Goal: Feedback & Contribution: Contribute content

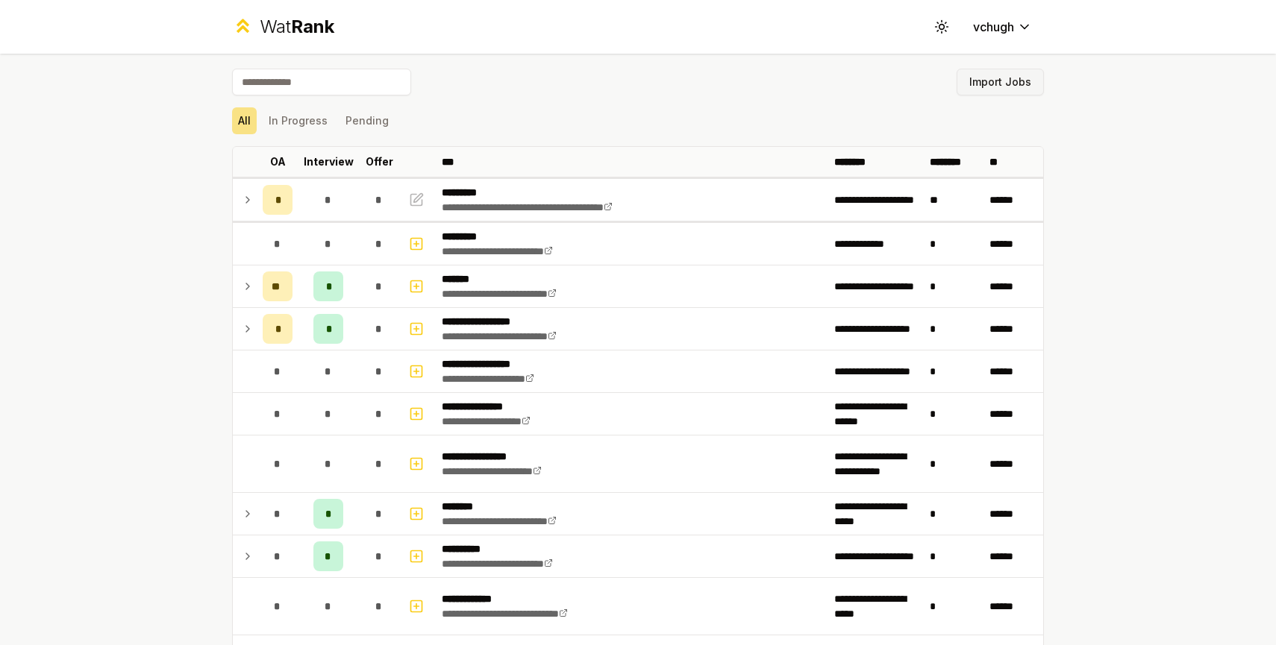
click at [1004, 91] on button "Import Jobs" at bounding box center [1000, 82] width 87 height 27
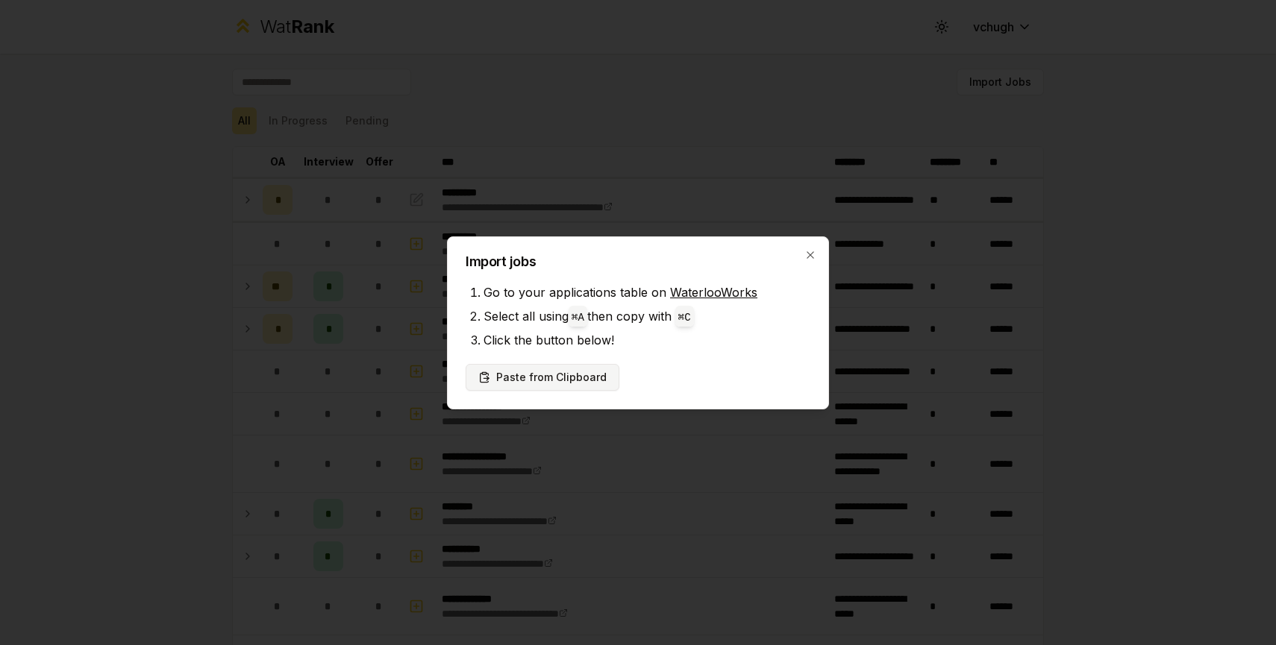
click at [541, 375] on button "Paste from Clipboard" at bounding box center [543, 377] width 154 height 27
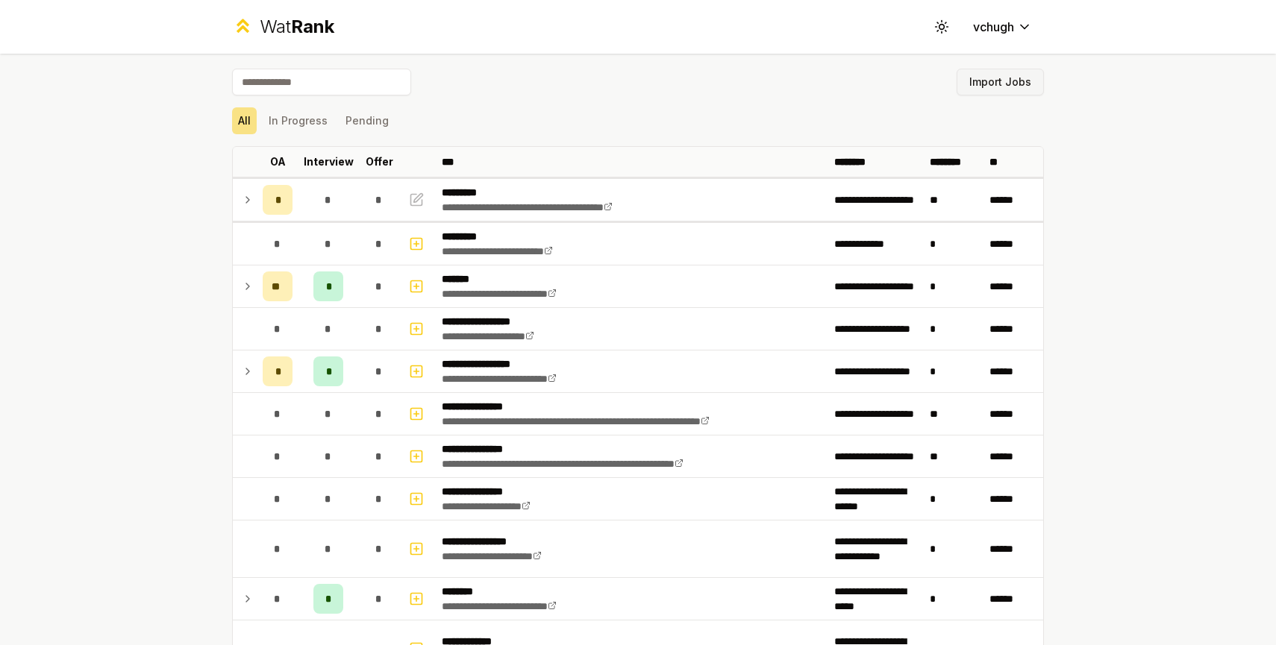
click at [990, 84] on button "Import Jobs" at bounding box center [1000, 82] width 87 height 27
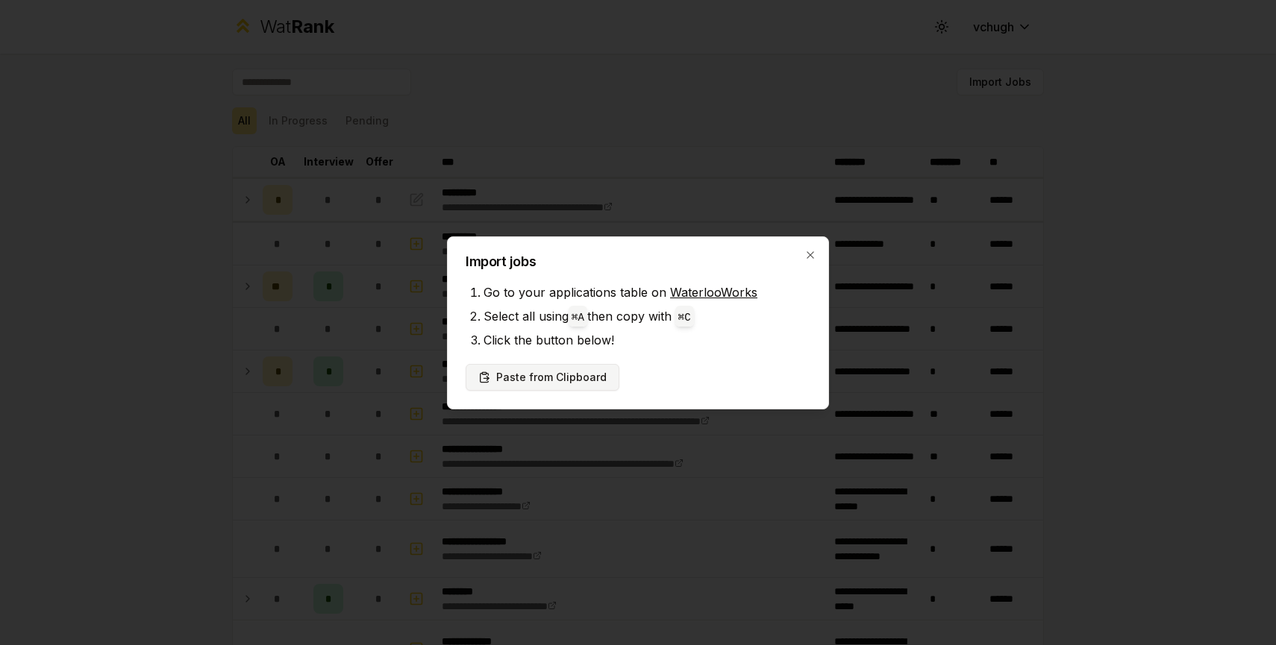
click at [574, 386] on button "Paste from Clipboard" at bounding box center [543, 377] width 154 height 27
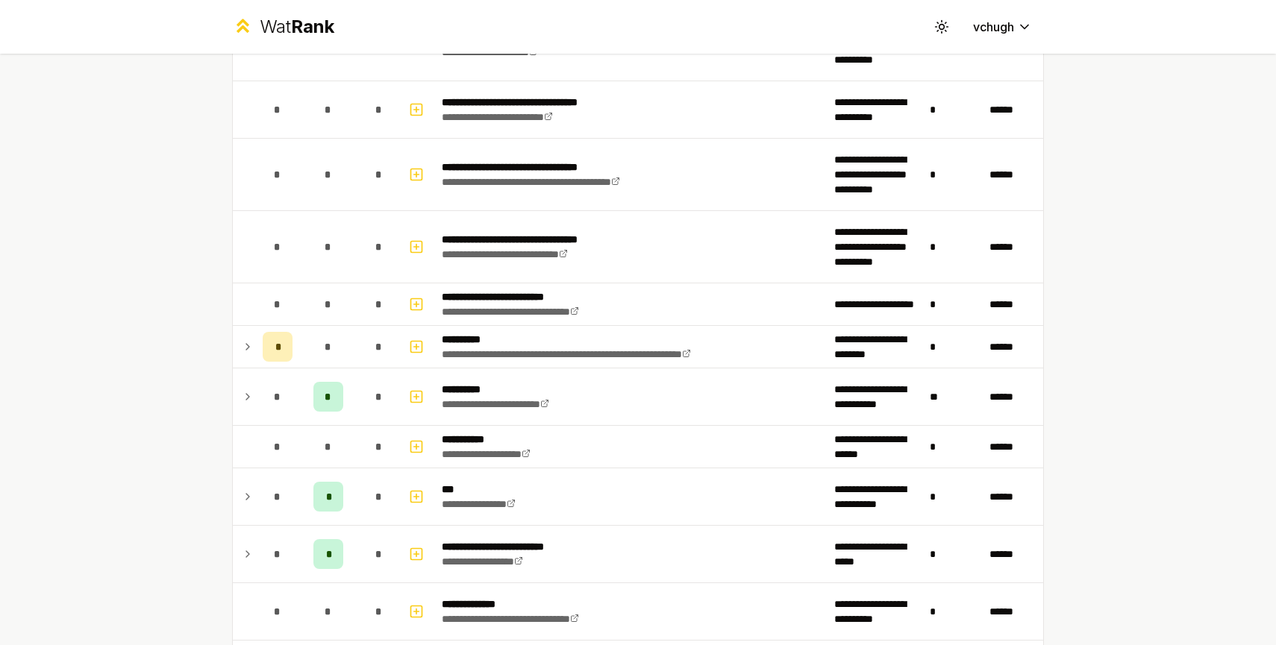
scroll to position [1216, 0]
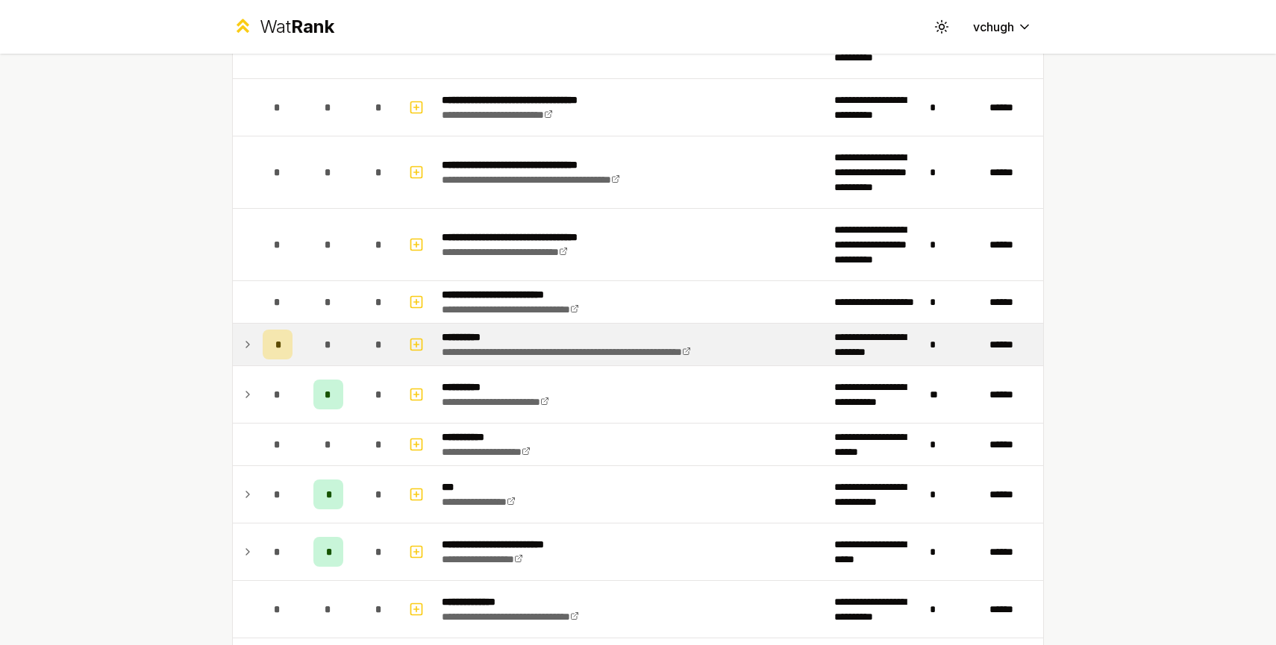
click at [251, 345] on icon at bounding box center [248, 345] width 12 height 18
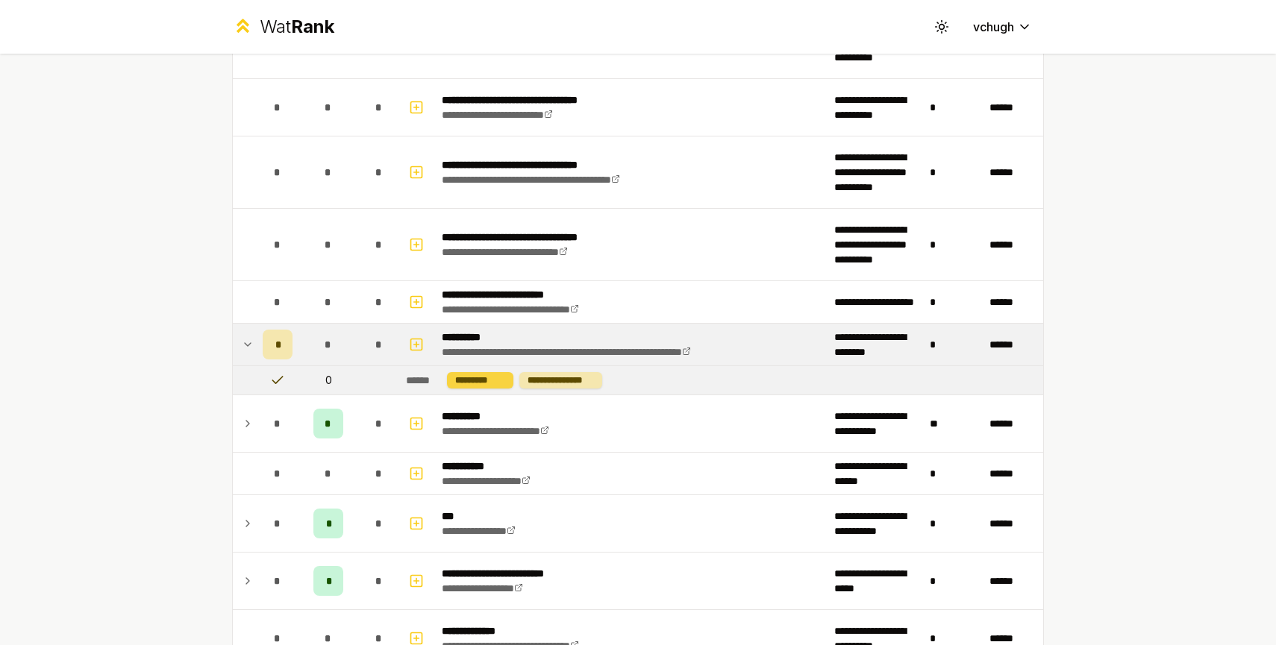
click at [477, 381] on div "*********" at bounding box center [480, 380] width 66 height 16
click at [422, 345] on rect "button" at bounding box center [416, 344] width 11 height 11
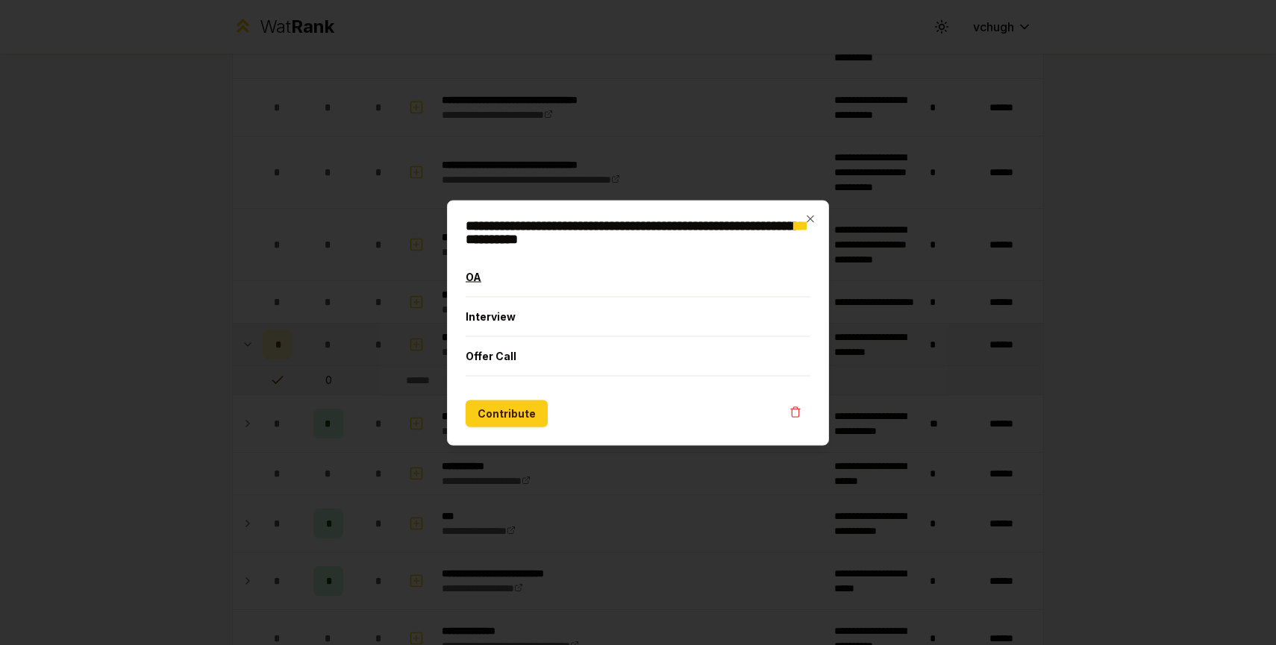
click at [479, 281] on button "OA" at bounding box center [638, 276] width 345 height 39
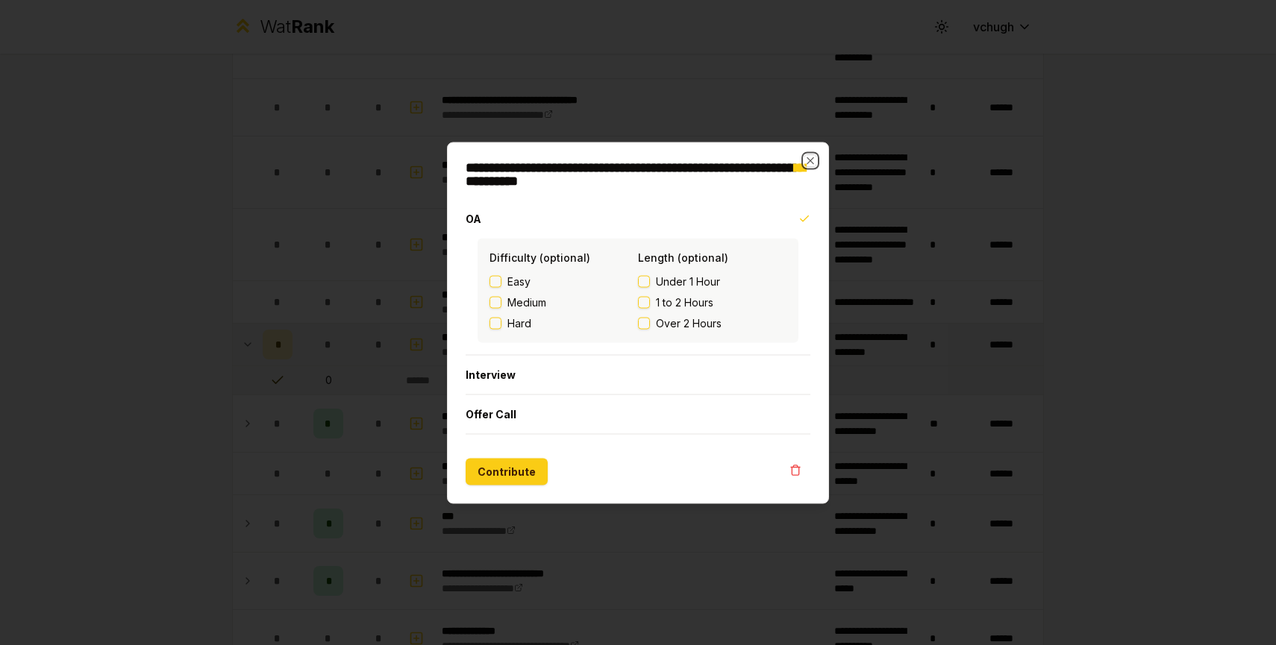
drag, startPoint x: 812, startPoint y: 157, endPoint x: 789, endPoint y: 169, distance: 25.7
click at [789, 169] on div "**********" at bounding box center [638, 323] width 382 height 362
click at [802, 160] on h2 "**********" at bounding box center [638, 173] width 345 height 27
click at [807, 160] on icon "button" at bounding box center [810, 160] width 12 height 12
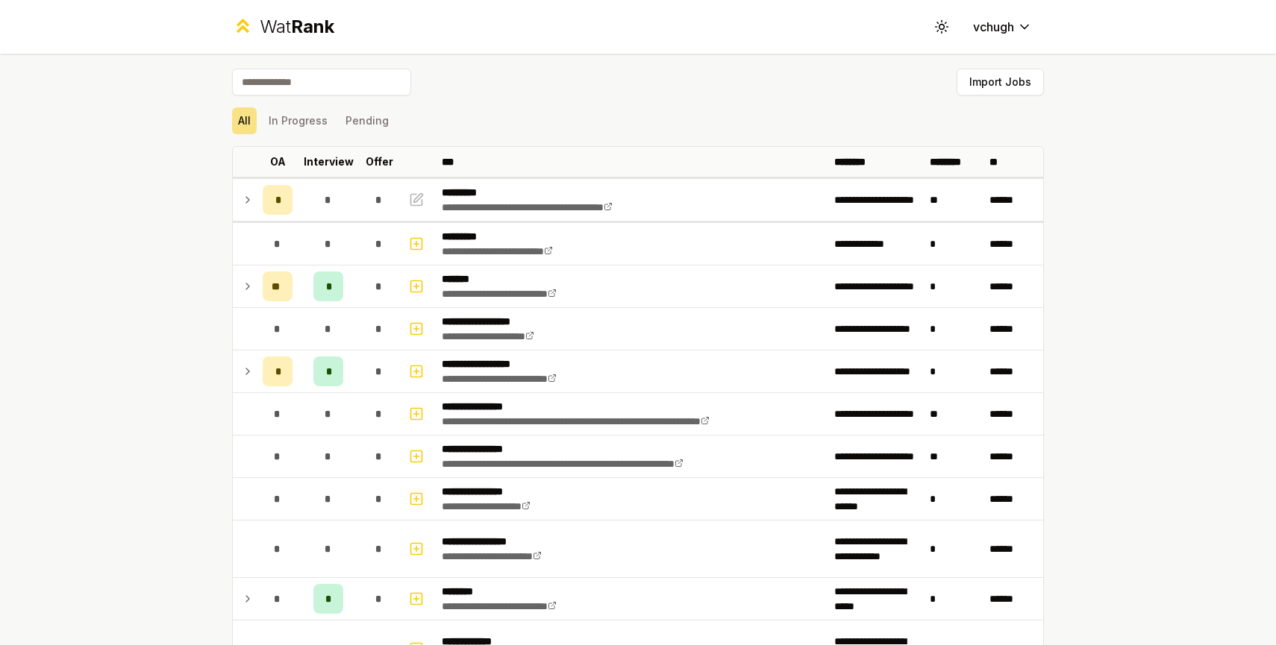
scroll to position [3008, 0]
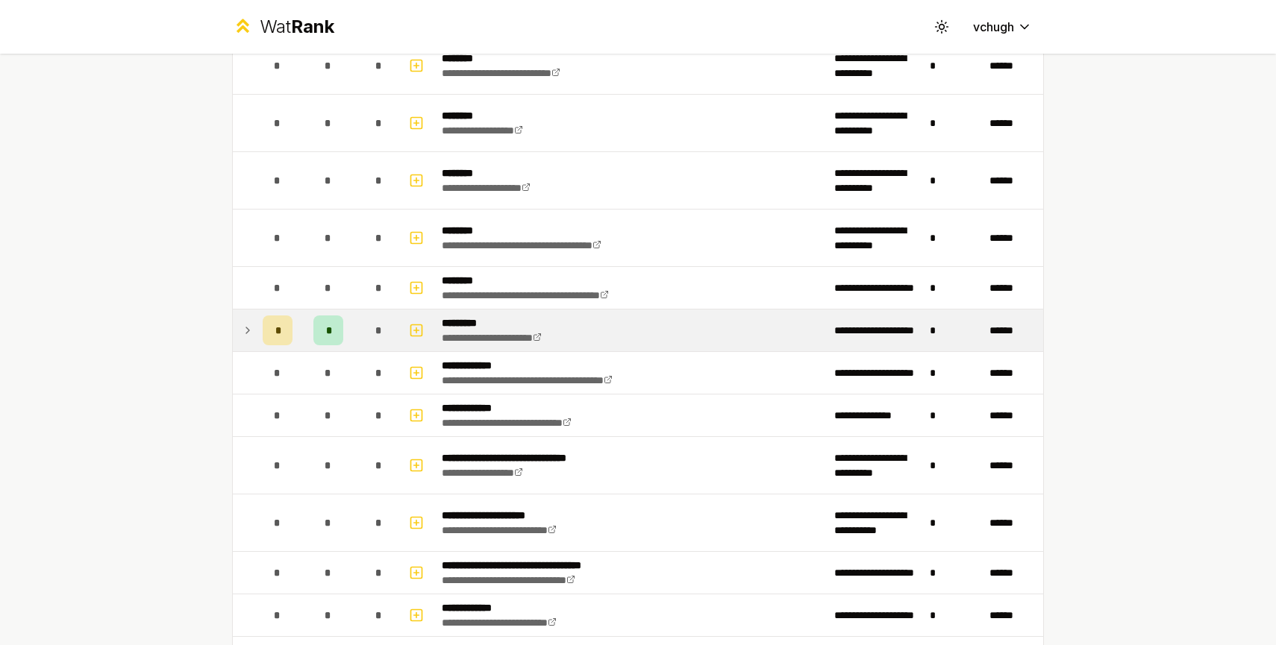
click at [261, 331] on td "*" at bounding box center [278, 331] width 42 height 42
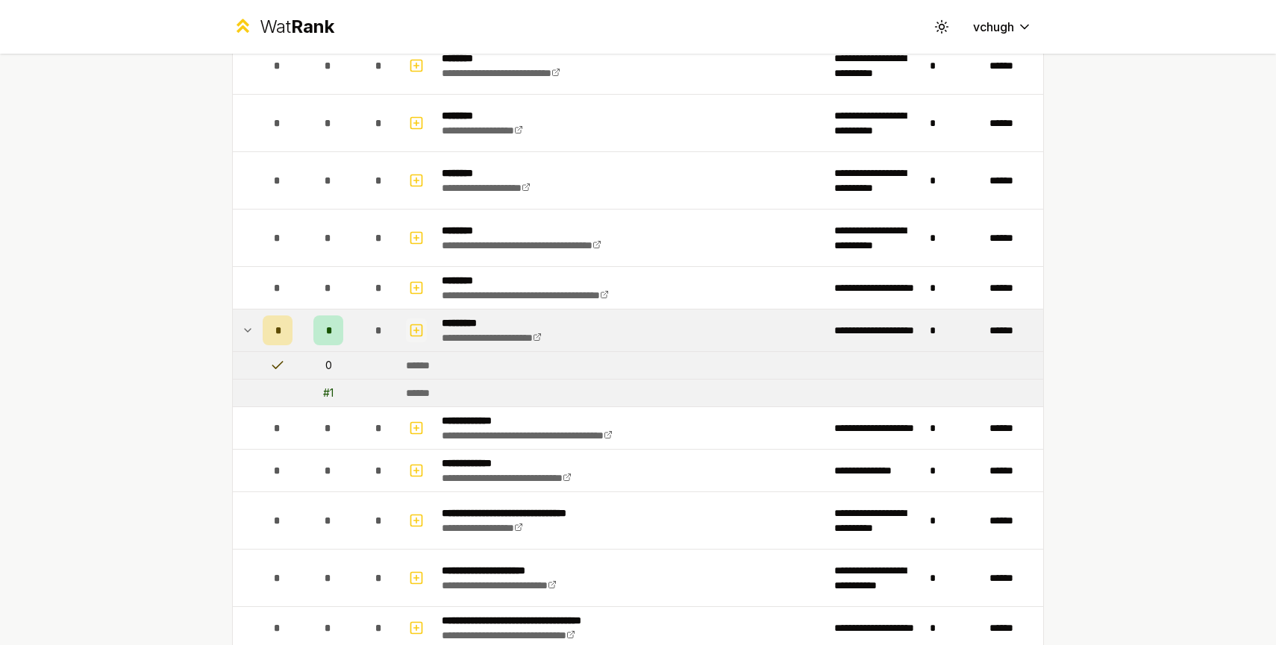
click at [422, 334] on rect "button" at bounding box center [416, 330] width 11 height 11
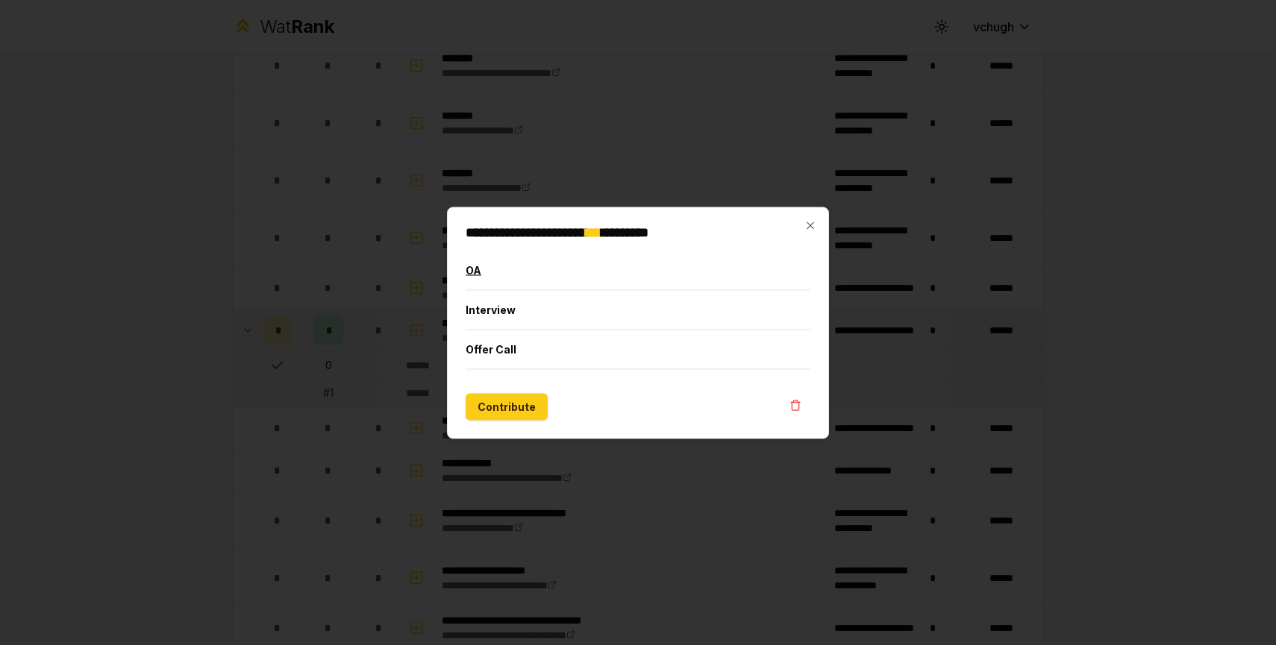
click at [495, 274] on button "OA" at bounding box center [638, 270] width 345 height 39
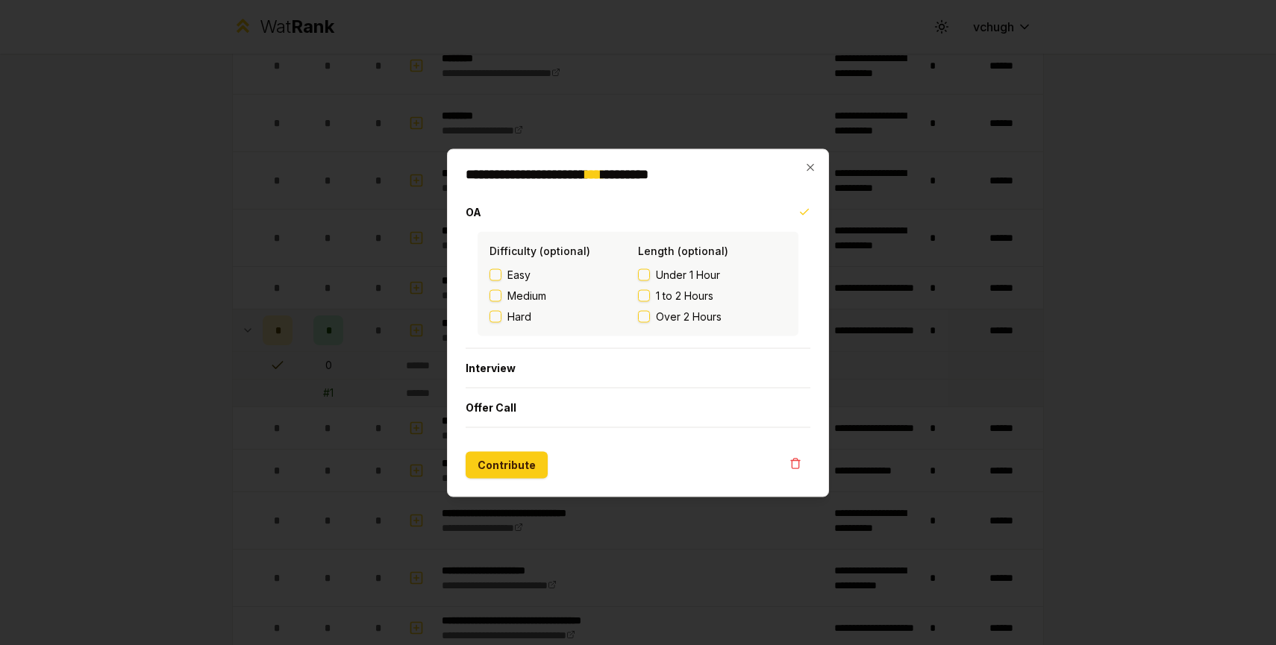
click at [501, 265] on div "Difficulty (optional) Easy Medium Hard" at bounding box center [563, 283] width 148 height 81
click at [640, 272] on button "Under 1 Hour" at bounding box center [644, 275] width 12 height 12
click at [499, 275] on button "Easy" at bounding box center [495, 275] width 12 height 12
click at [510, 462] on button "Contribute" at bounding box center [507, 464] width 82 height 27
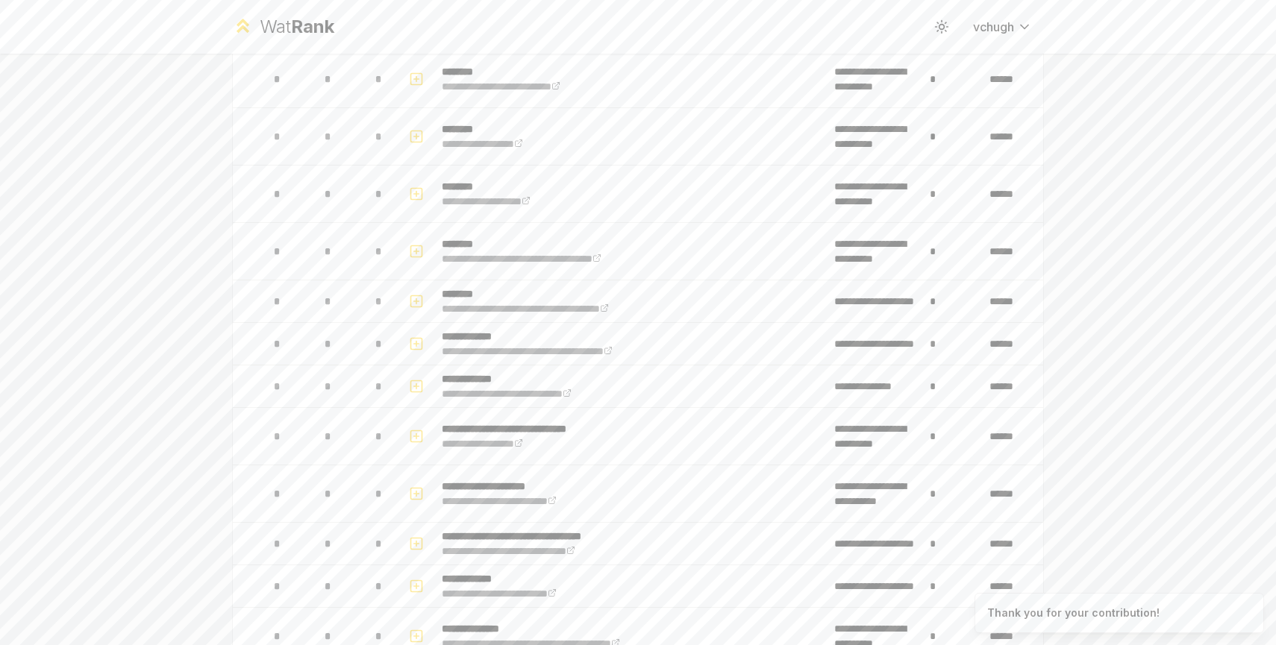
scroll to position [0, 0]
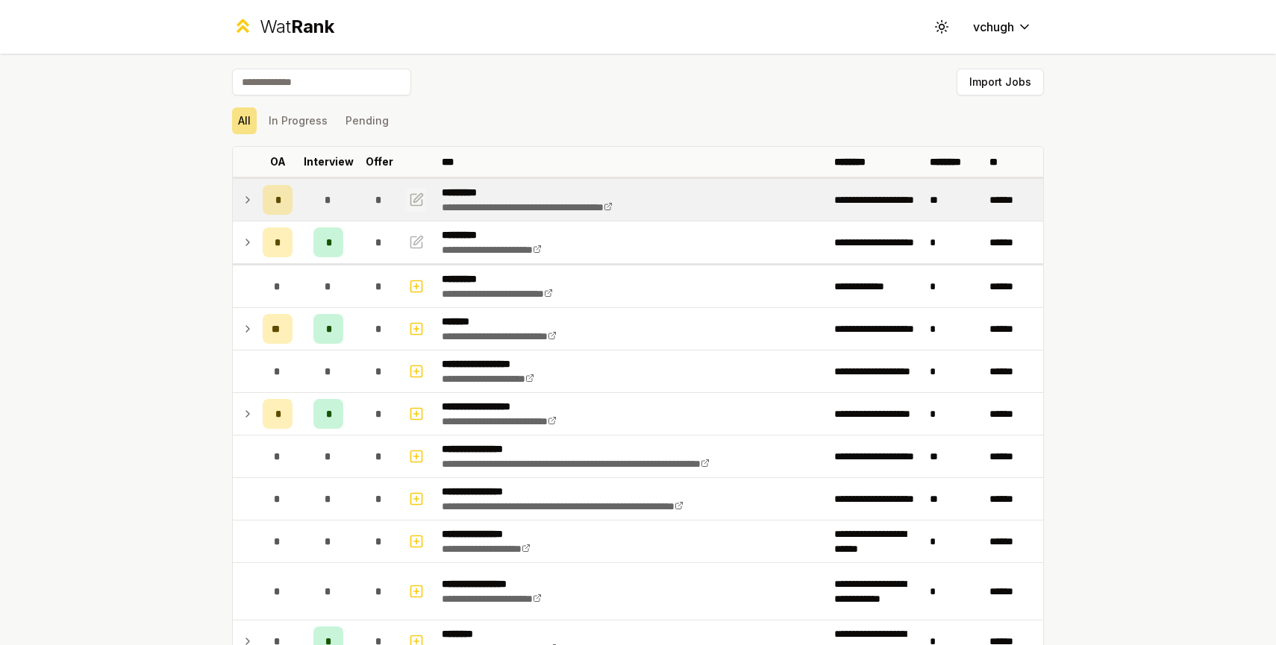
click at [413, 207] on icon "button" at bounding box center [416, 200] width 15 height 18
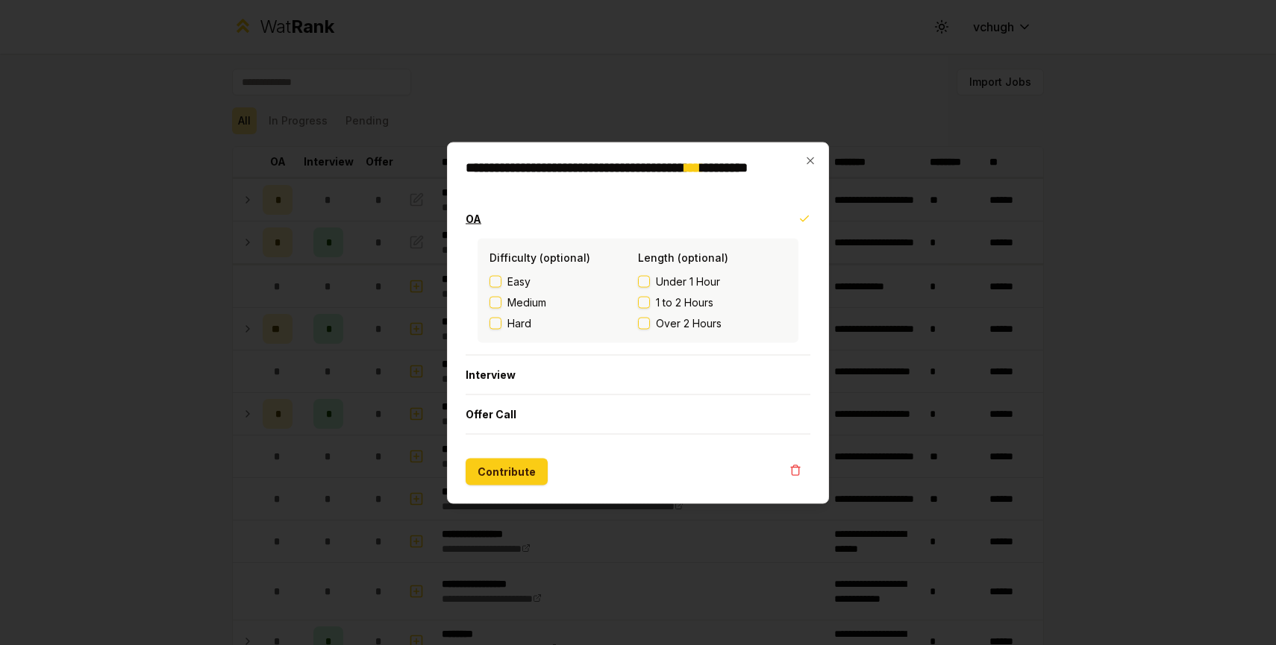
click at [806, 220] on icon "button" at bounding box center [804, 219] width 12 height 12
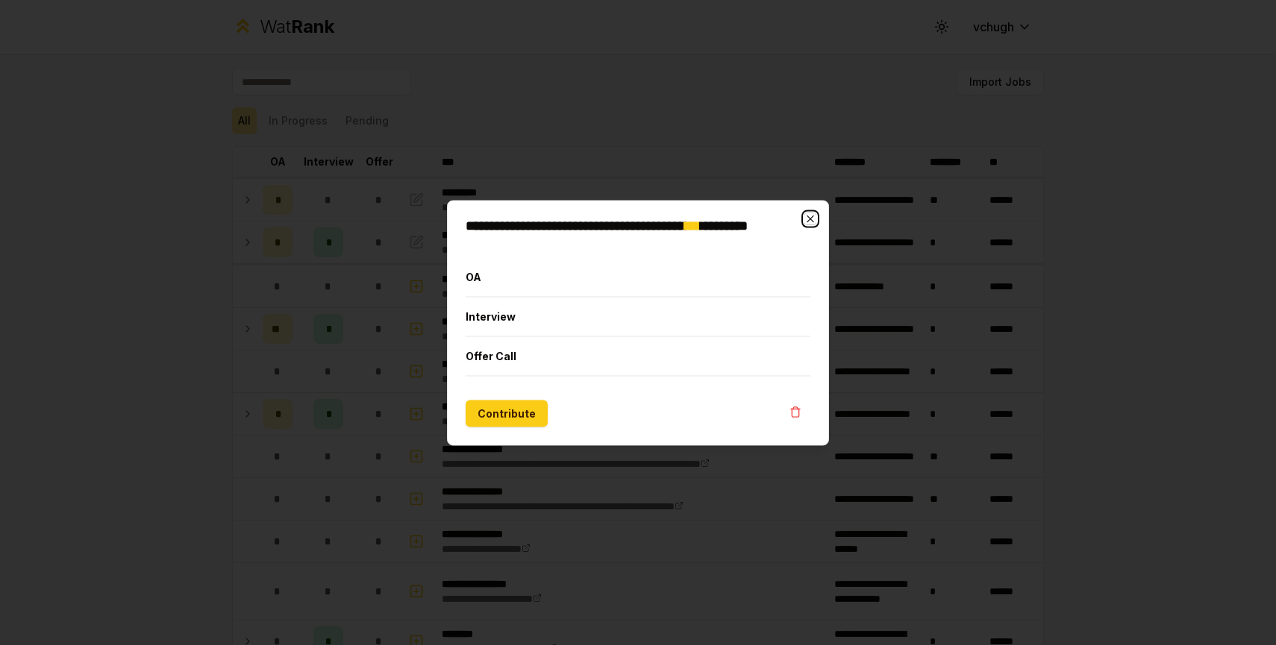
click at [810, 217] on icon "button" at bounding box center [810, 219] width 12 height 12
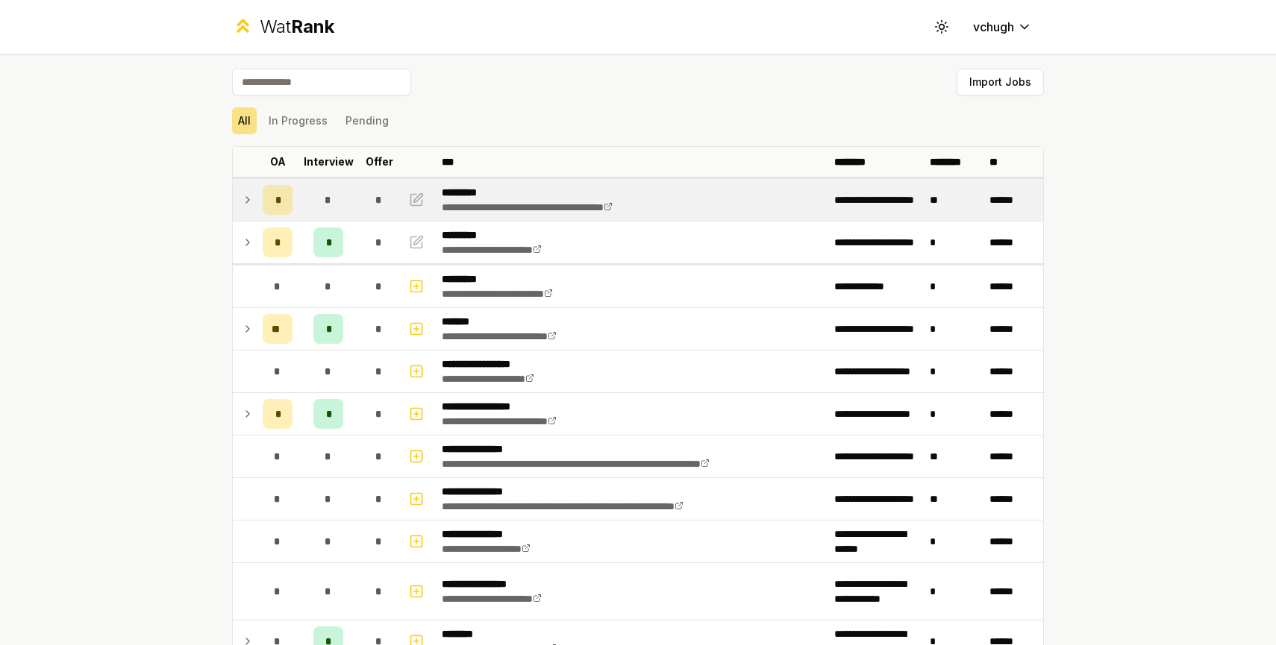
click at [442, 198] on p "*********" at bounding box center [553, 192] width 222 height 15
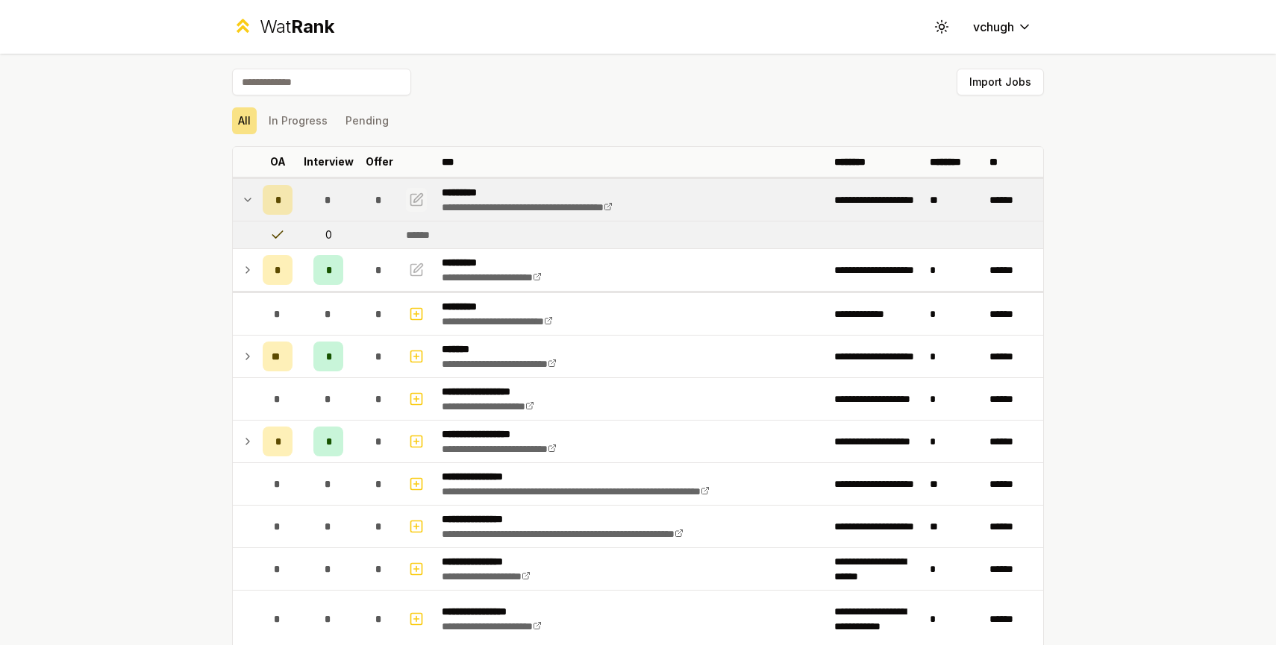
click at [422, 201] on icon "button" at bounding box center [416, 199] width 11 height 11
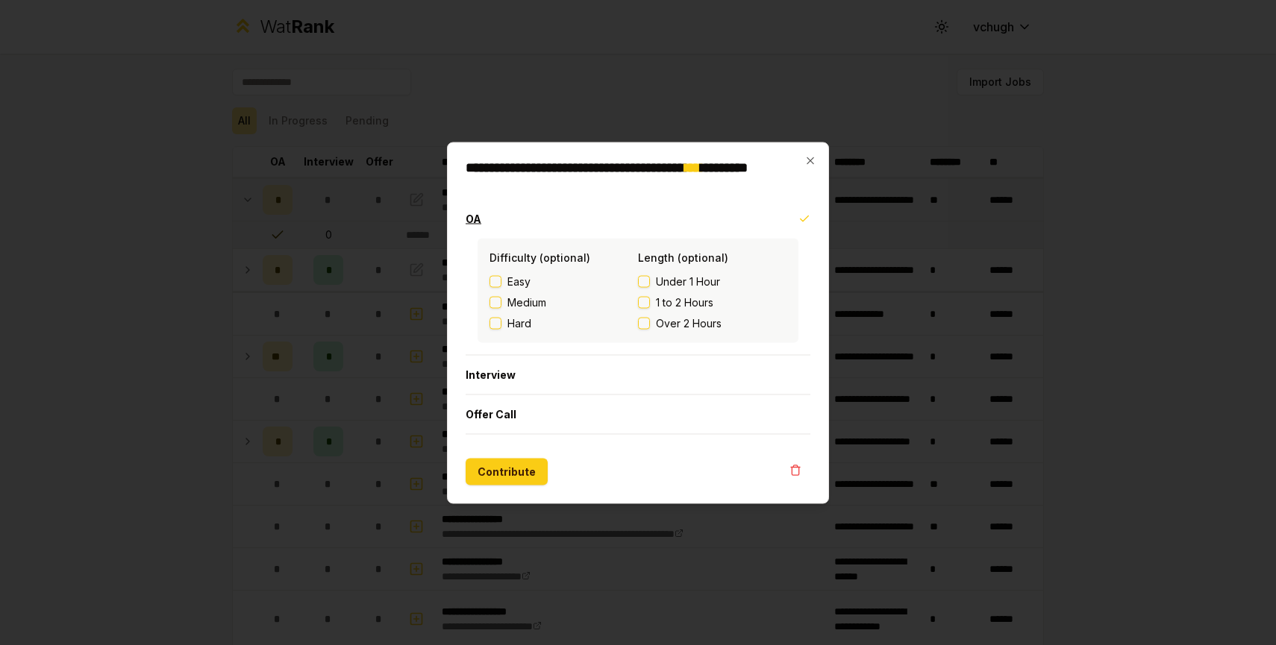
click at [791, 223] on button "OA" at bounding box center [638, 218] width 345 height 39
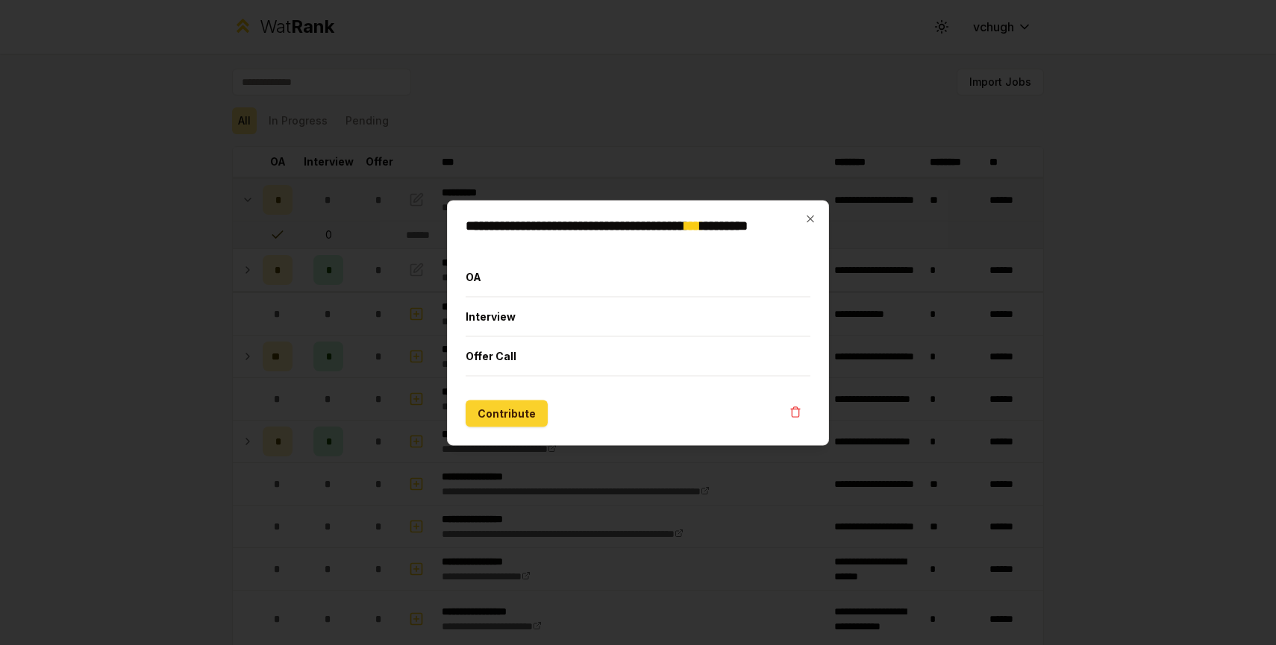
click at [507, 413] on button "Contribute" at bounding box center [507, 413] width 82 height 27
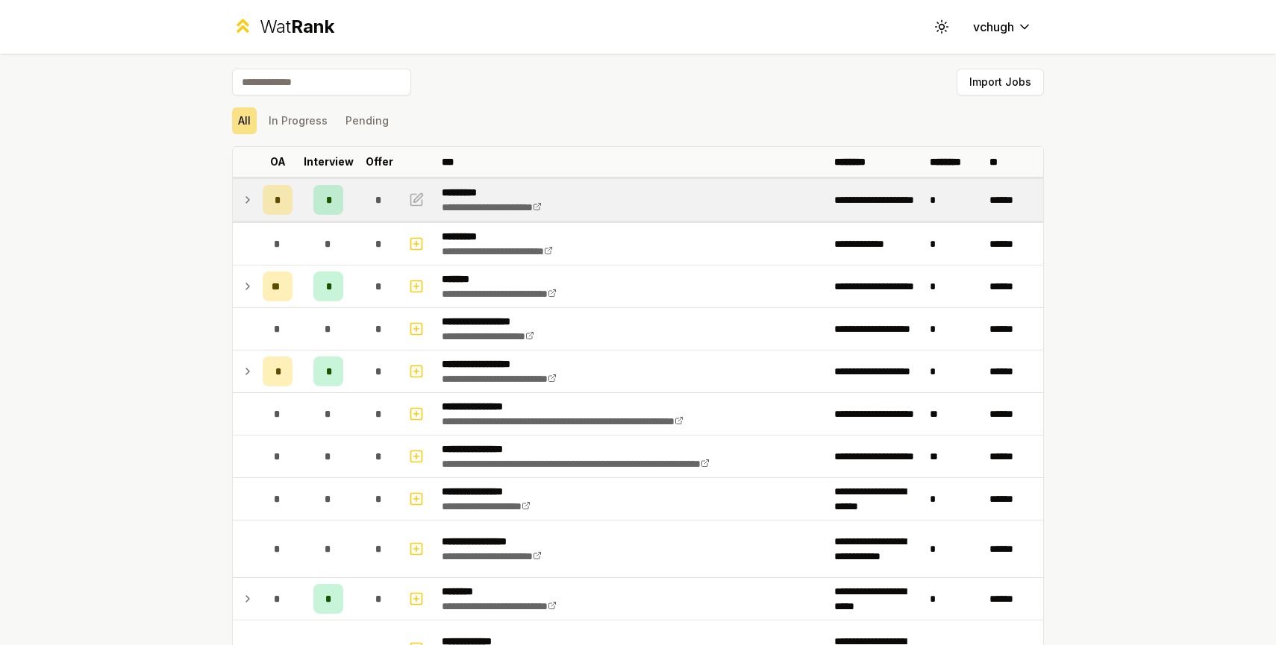
click at [251, 199] on icon at bounding box center [248, 200] width 12 height 18
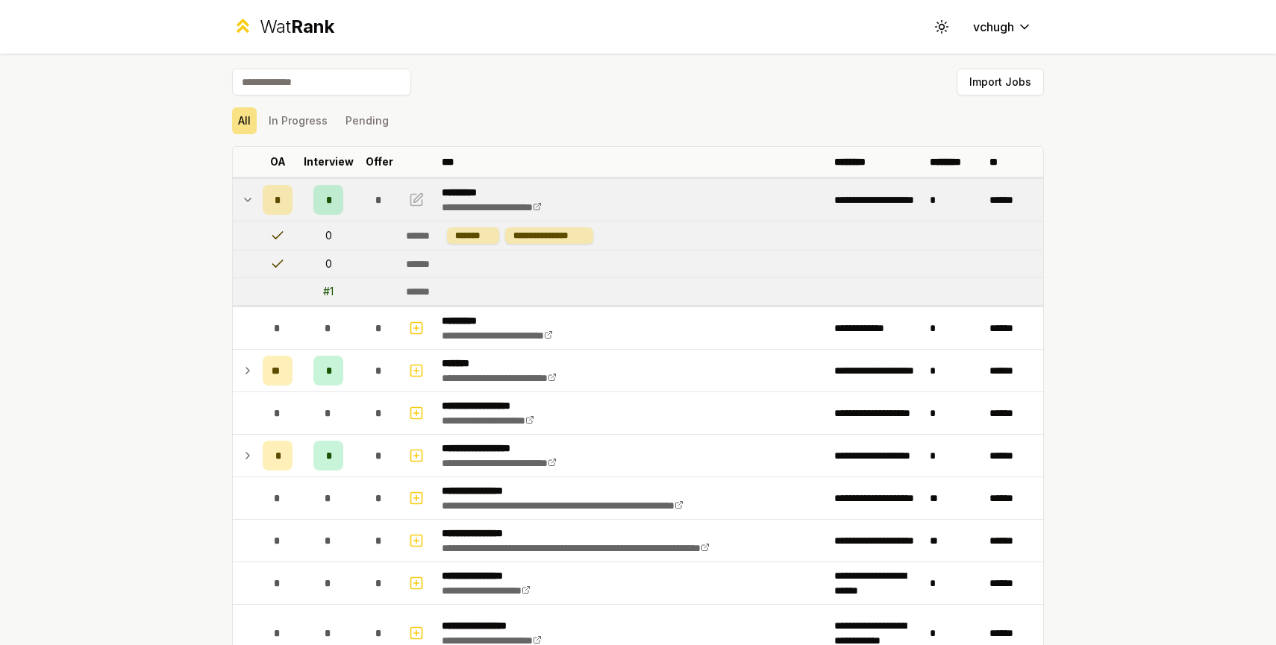
click at [251, 199] on icon at bounding box center [248, 200] width 12 height 18
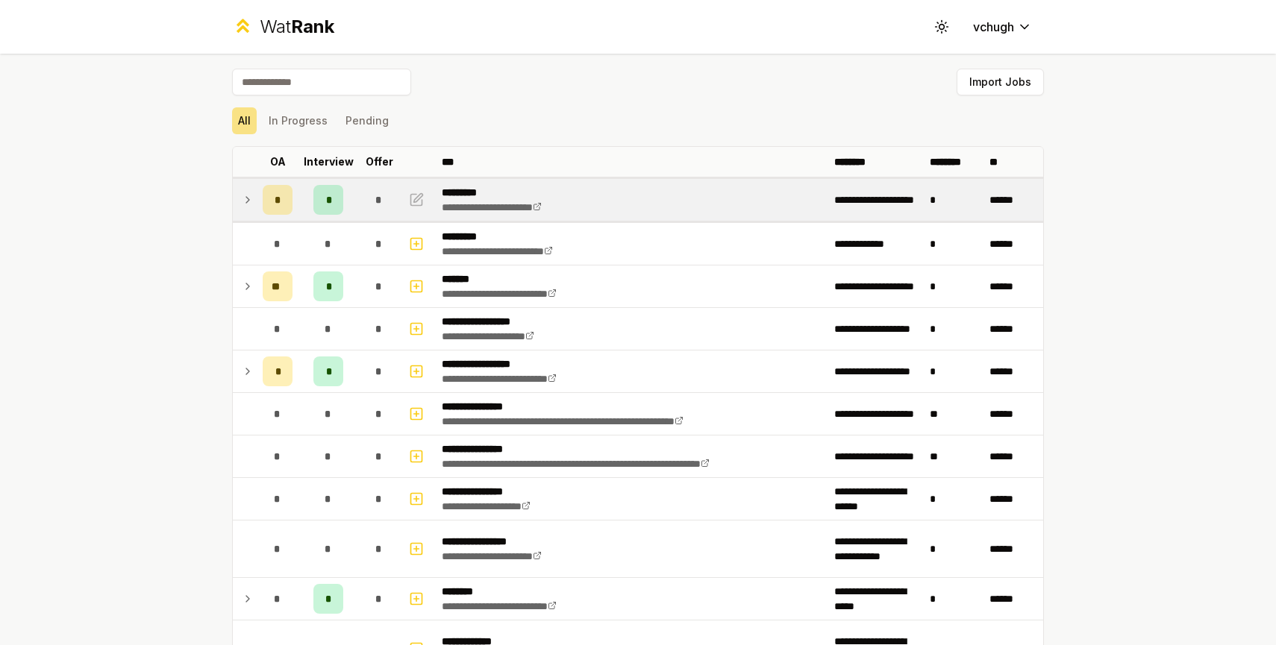
scroll to position [1230, 0]
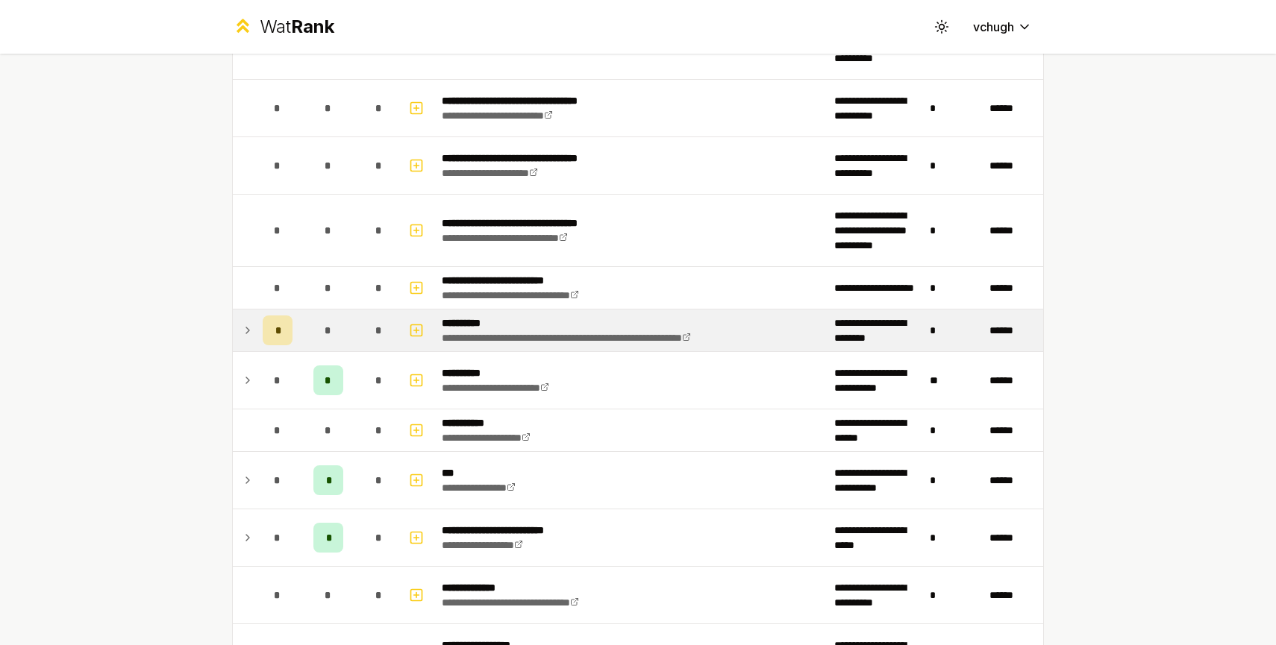
click at [241, 329] on td at bounding box center [245, 331] width 24 height 42
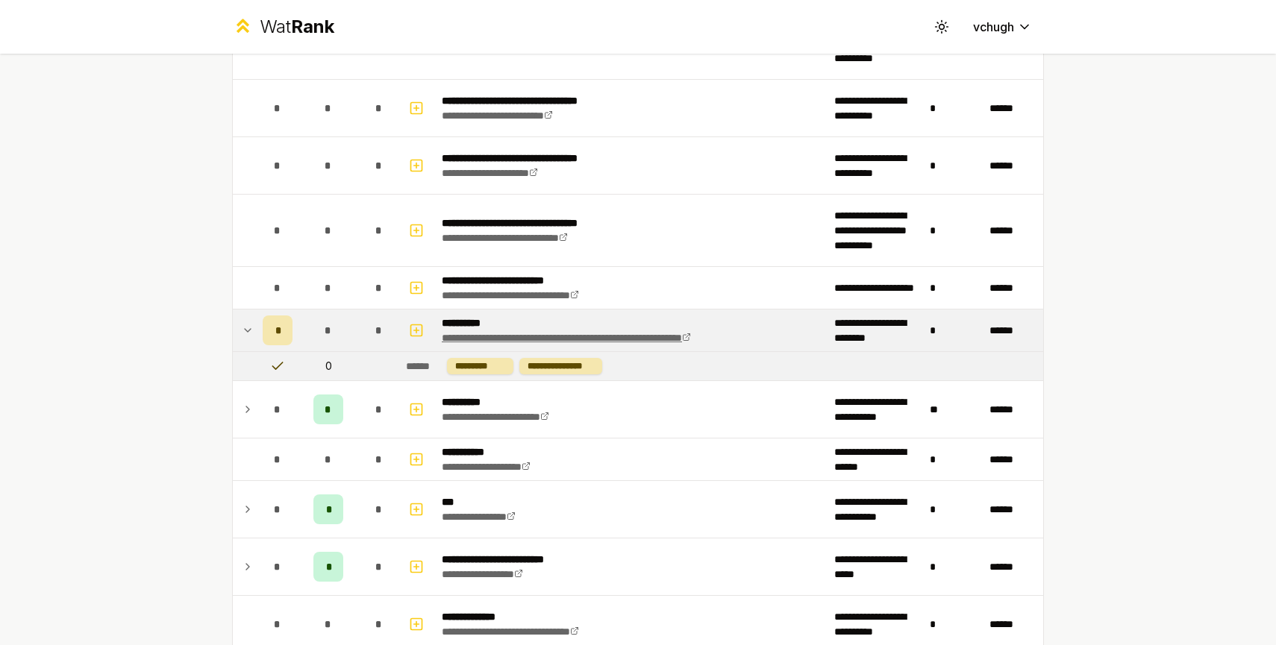
click at [597, 333] on link "**********" at bounding box center [566, 338] width 249 height 10
